Goal: Task Accomplishment & Management: Manage account settings

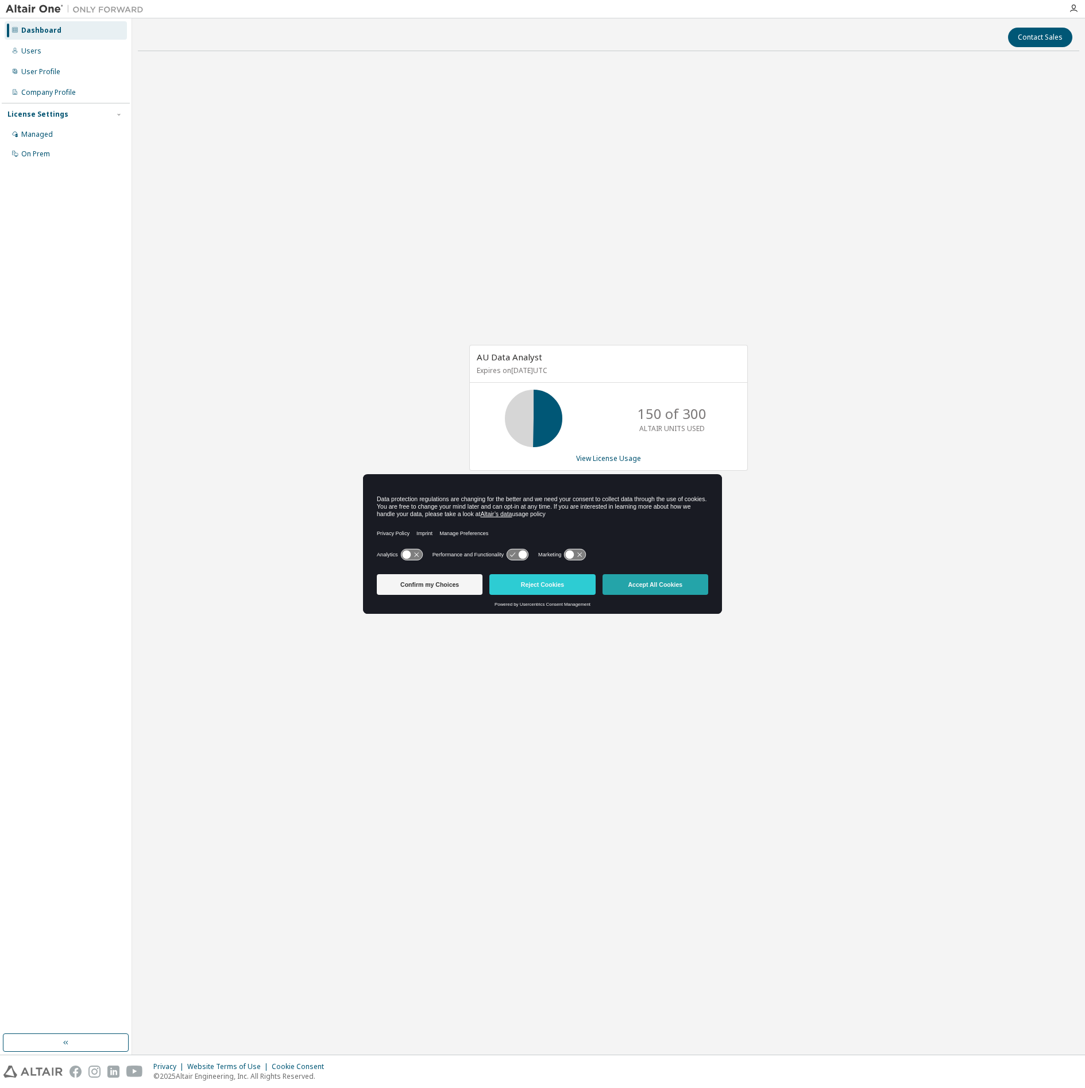
click at [659, 591] on button "Accept All Cookies" at bounding box center [656, 584] width 106 height 21
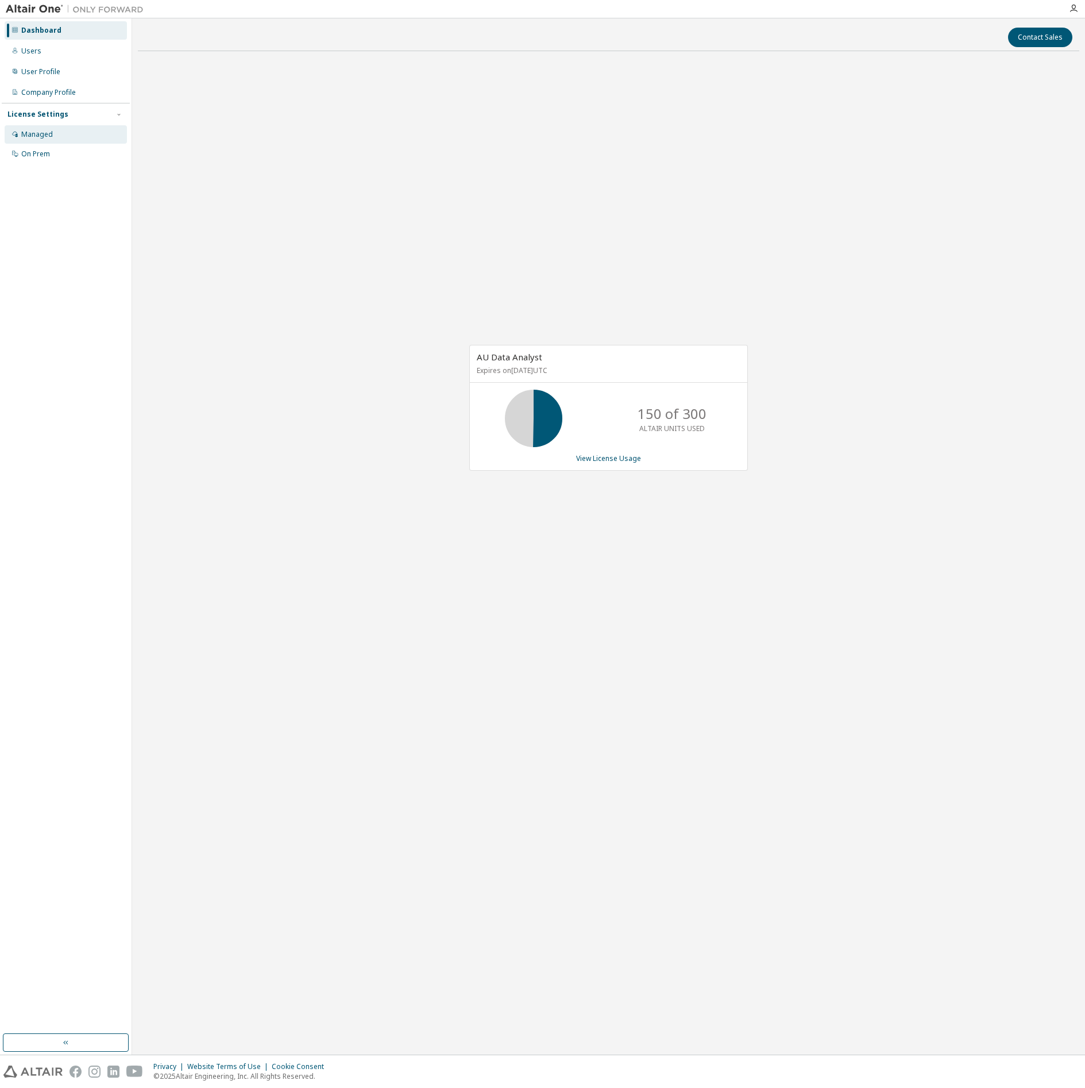
click at [35, 135] on div "Managed" at bounding box center [37, 134] width 32 height 9
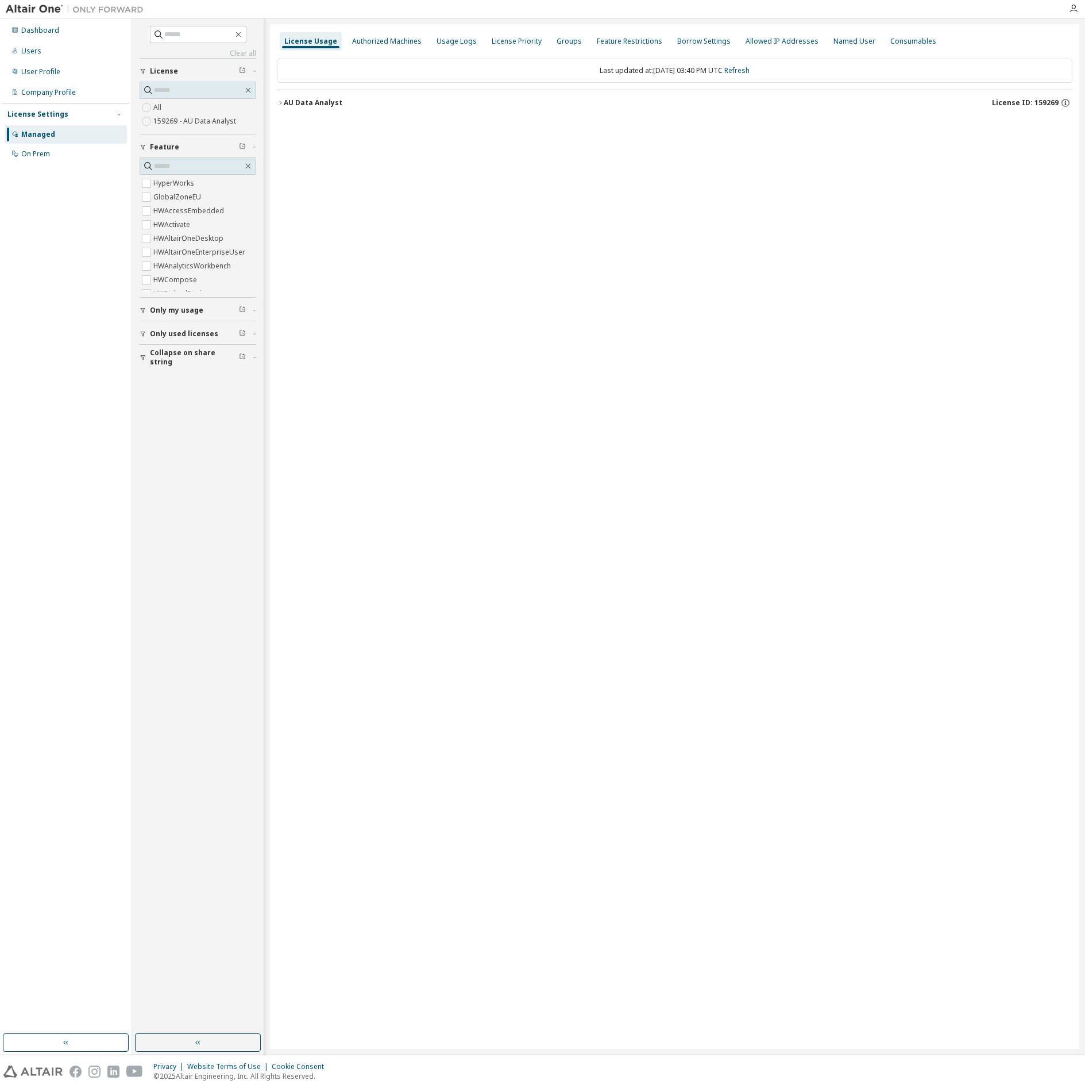
click at [161, 105] on label "All" at bounding box center [158, 108] width 10 height 14
click at [299, 105] on div "AU Data Analyst" at bounding box center [313, 102] width 59 height 9
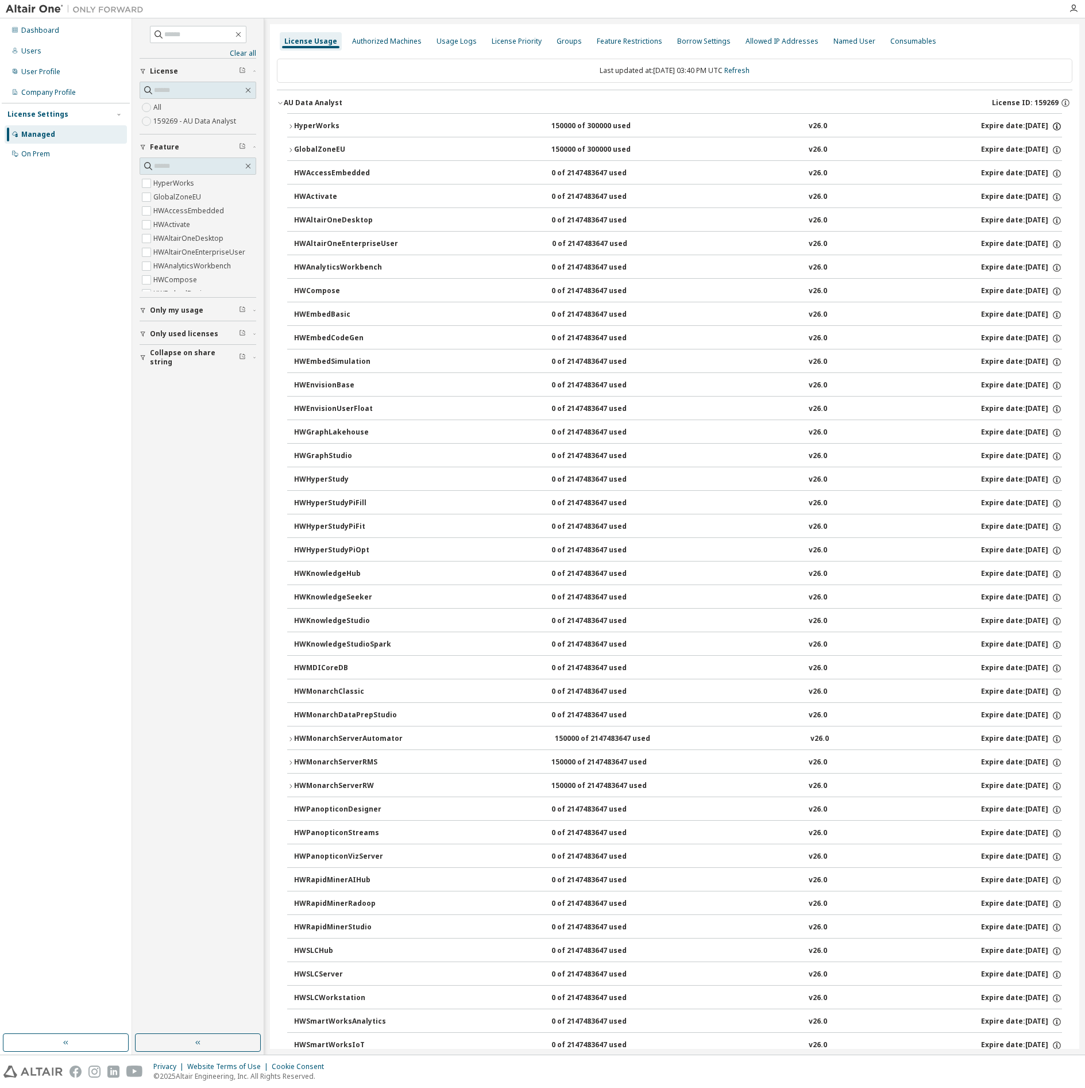
click at [1052, 126] on icon "button" at bounding box center [1057, 126] width 10 height 10
click at [1053, 128] on icon "button" at bounding box center [1057, 126] width 10 height 10
click at [1054, 102] on div "License ID: 159269" at bounding box center [1032, 103] width 80 height 10
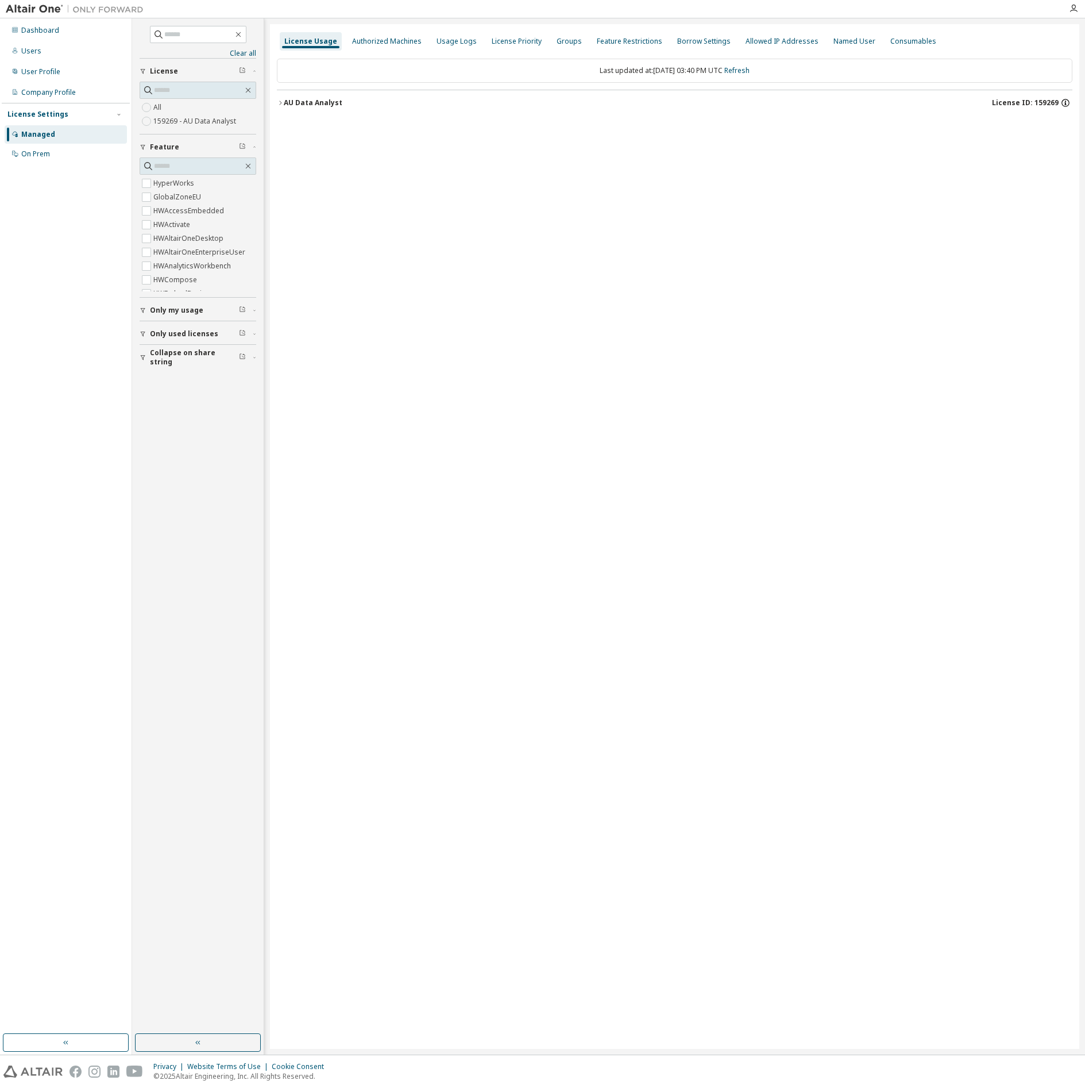
click at [1061, 101] on icon "button" at bounding box center [1066, 103] width 10 height 10
click at [277, 102] on icon "button" at bounding box center [280, 102] width 7 height 7
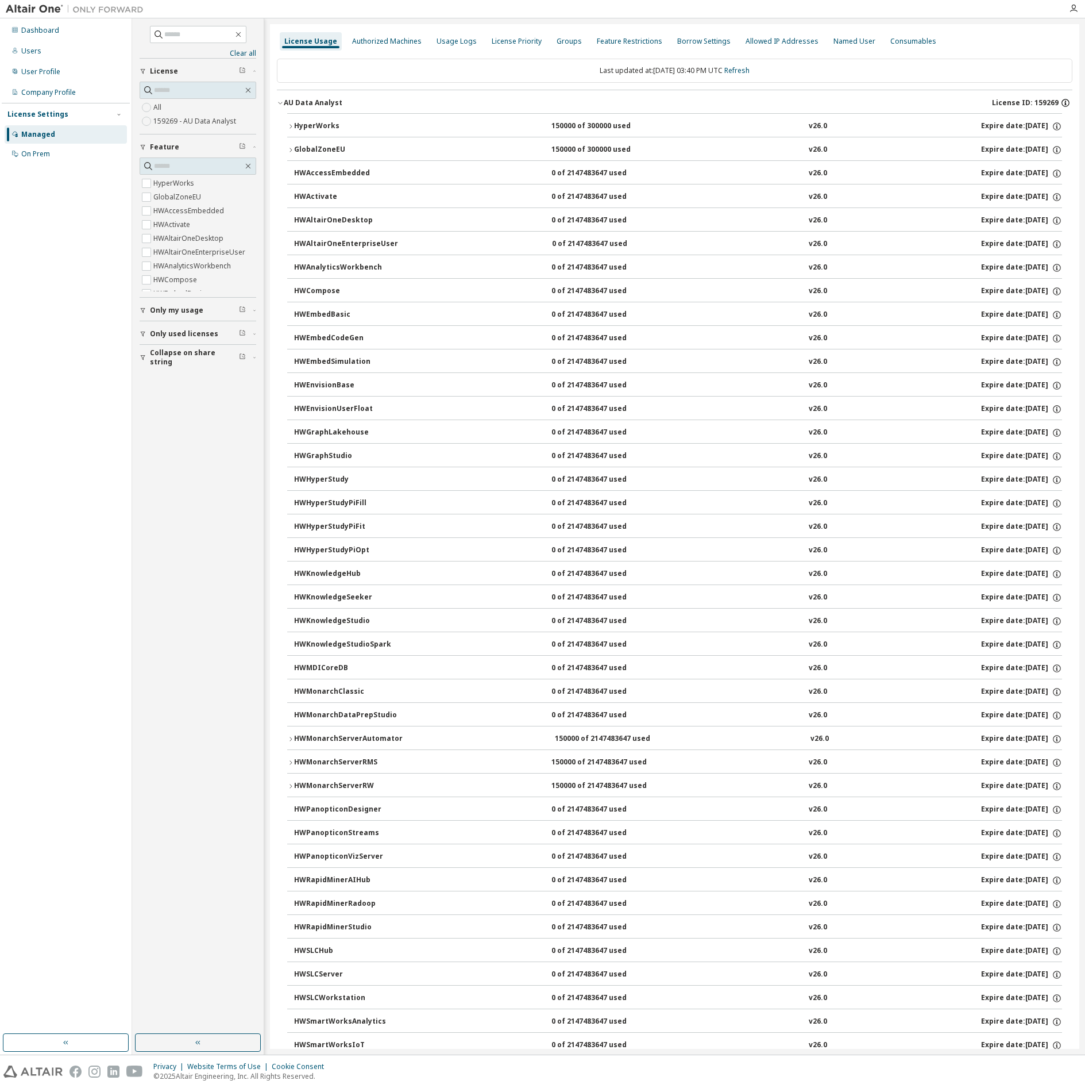
click at [1061, 101] on icon "button" at bounding box center [1066, 103] width 10 height 10
click at [1065, 103] on icon "button" at bounding box center [1066, 103] width 10 height 10
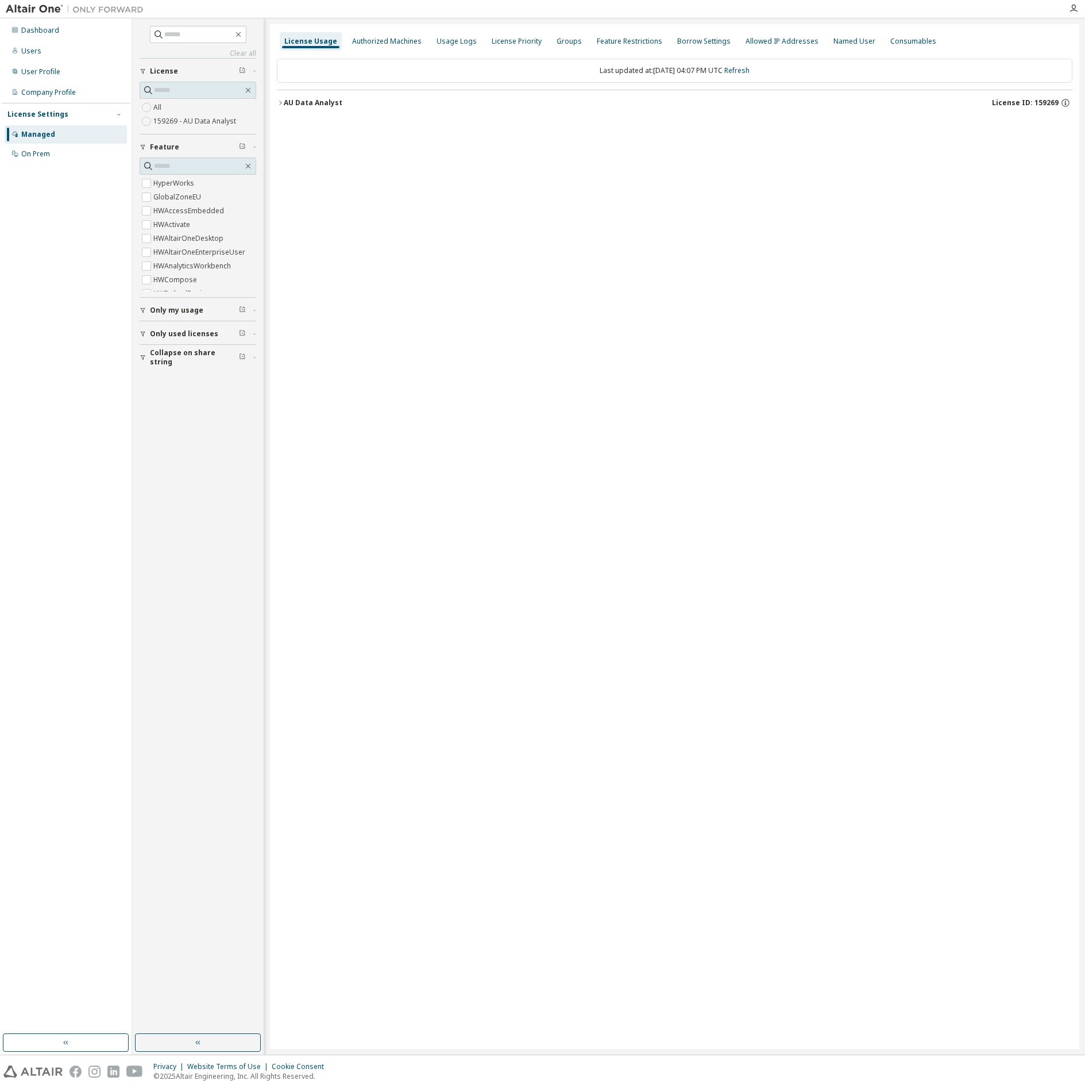
click at [277, 104] on icon "button" at bounding box center [280, 102] width 7 height 7
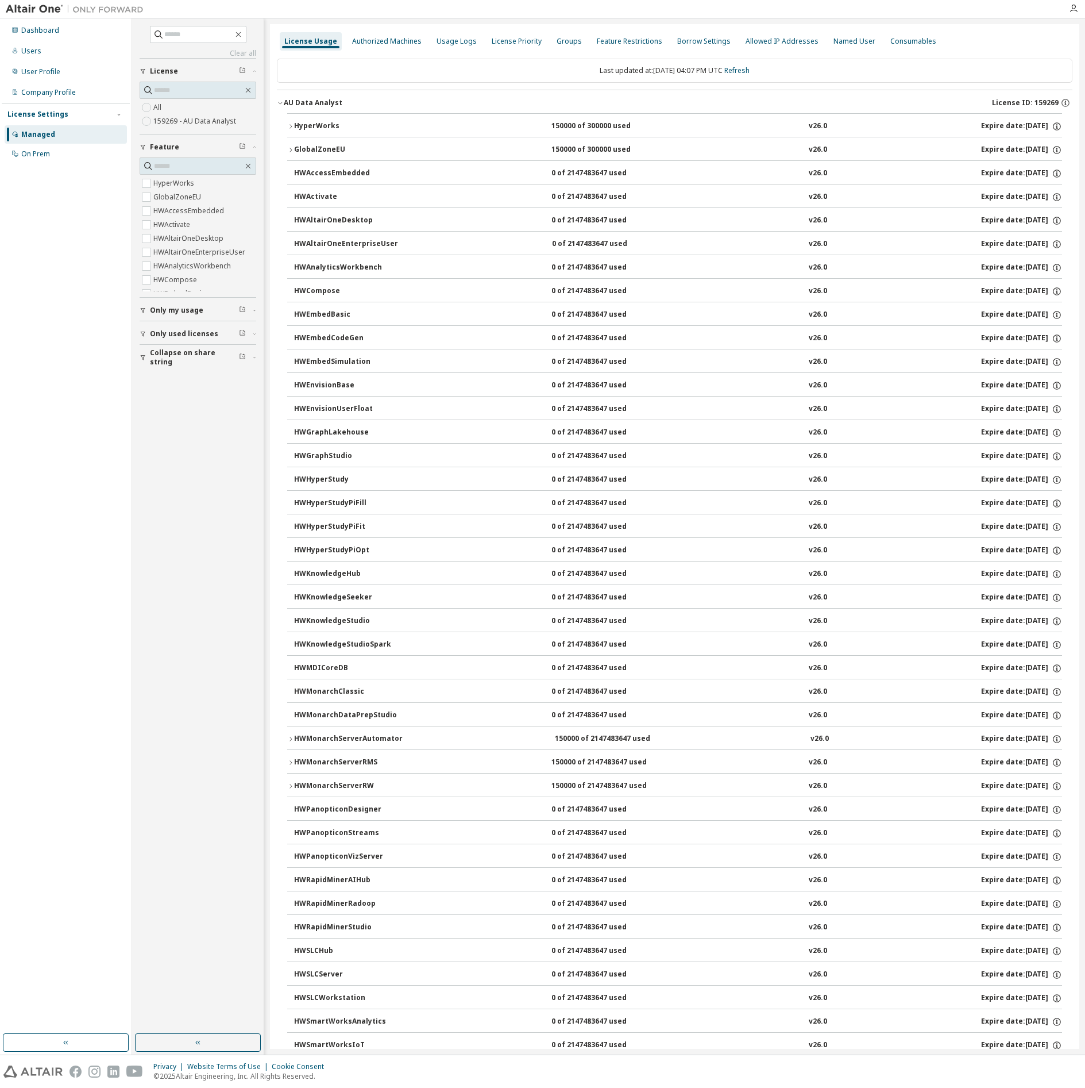
click at [184, 361] on span "Collapse on share string" at bounding box center [194, 357] width 89 height 18
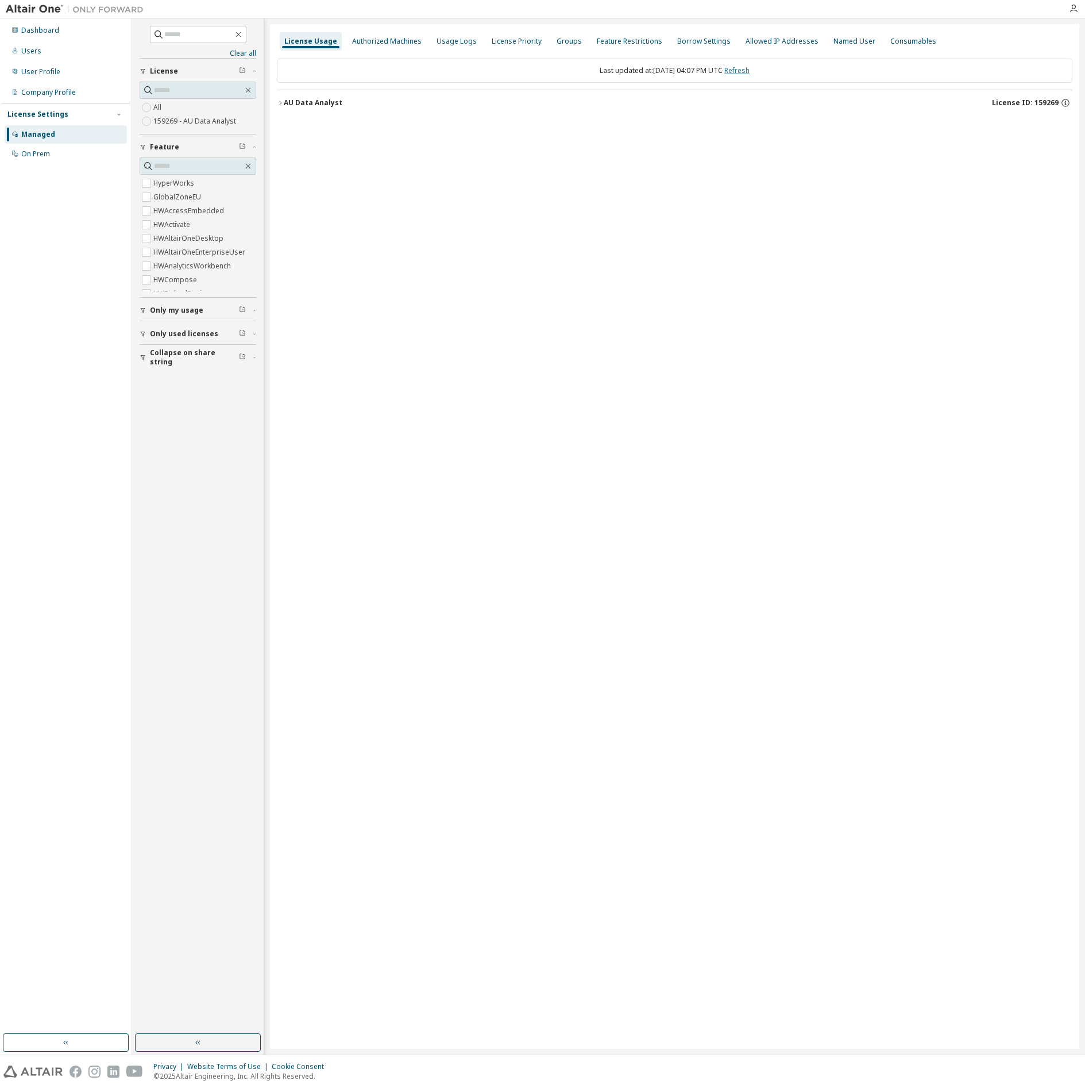
click at [749, 74] on link "Refresh" at bounding box center [736, 70] width 25 height 10
click at [747, 71] on link "Refresh" at bounding box center [736, 70] width 25 height 10
